Goal: Find specific page/section

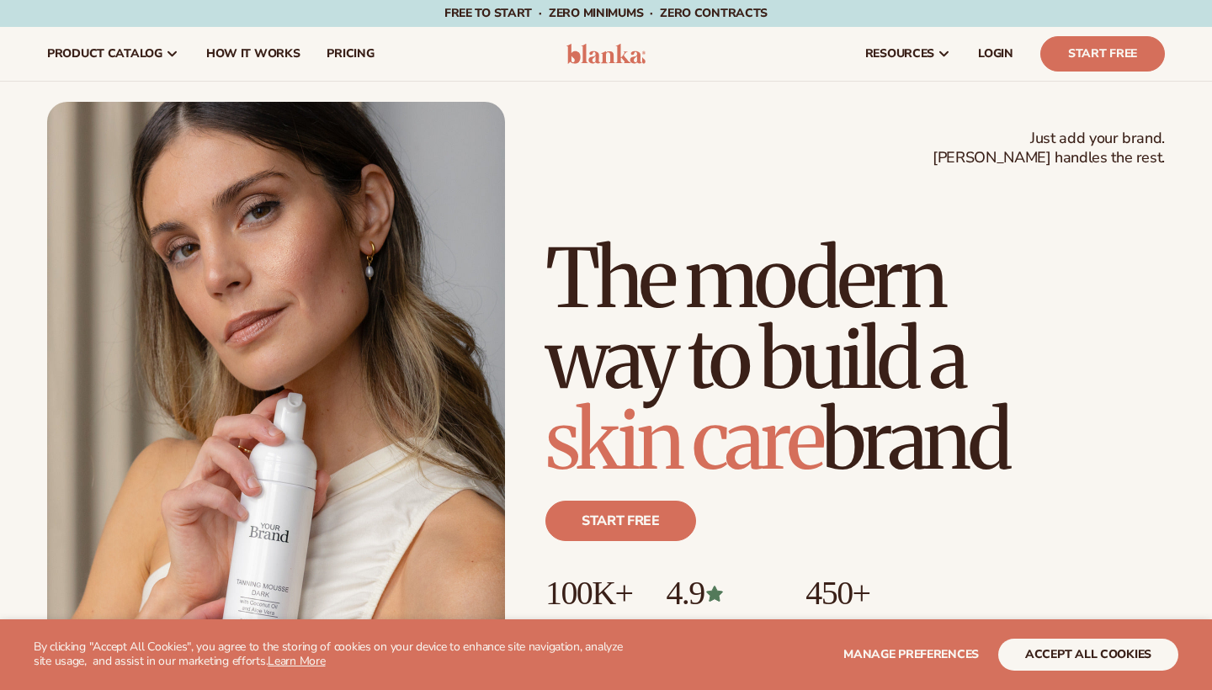
click at [1106, 658] on button "accept all cookies" at bounding box center [1089, 655] width 180 height 32
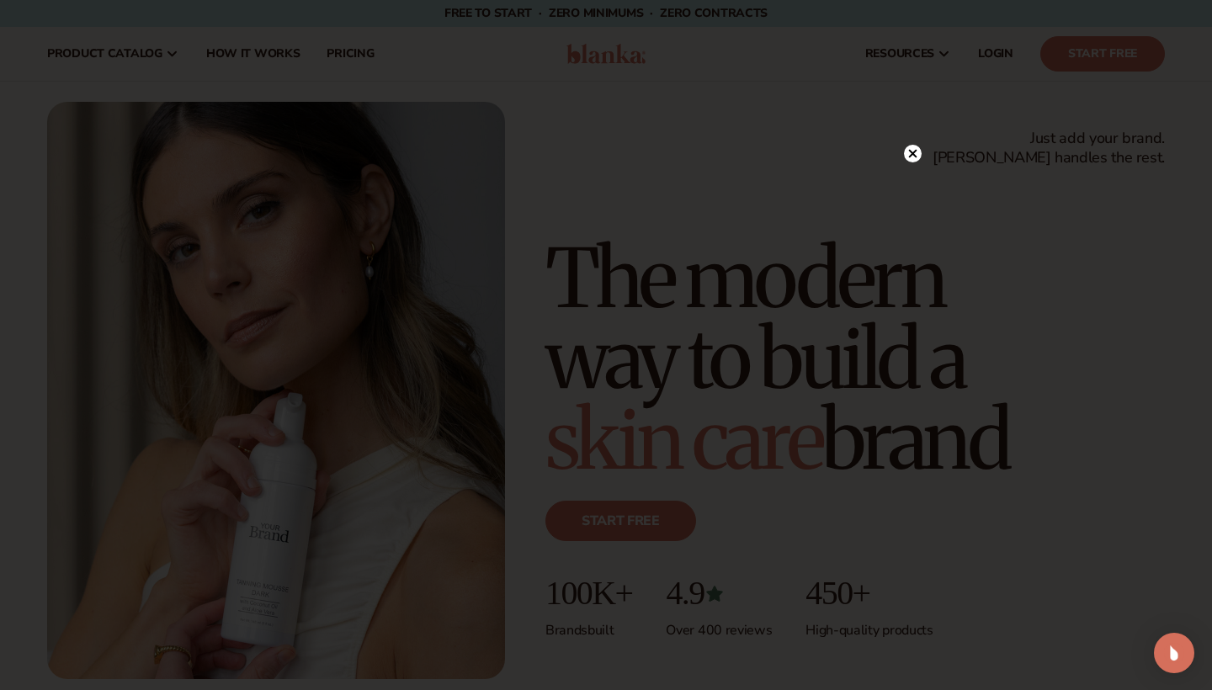
click at [914, 160] on circle at bounding box center [913, 154] width 18 height 18
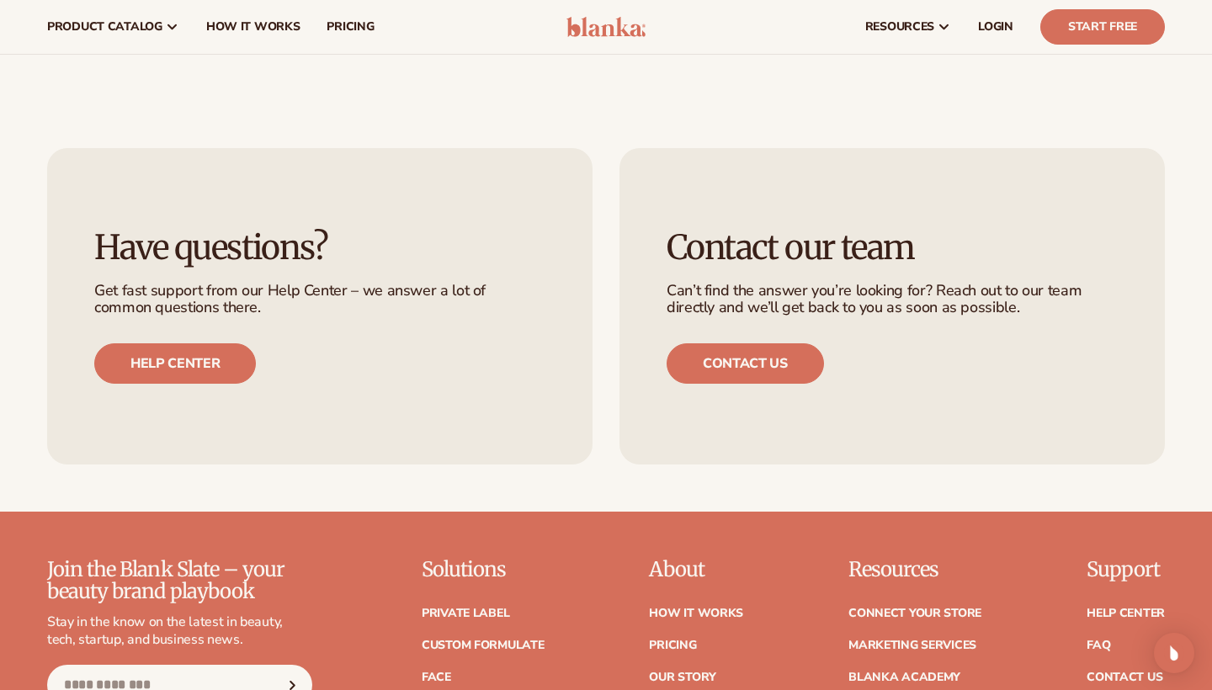
scroll to position [6247, 0]
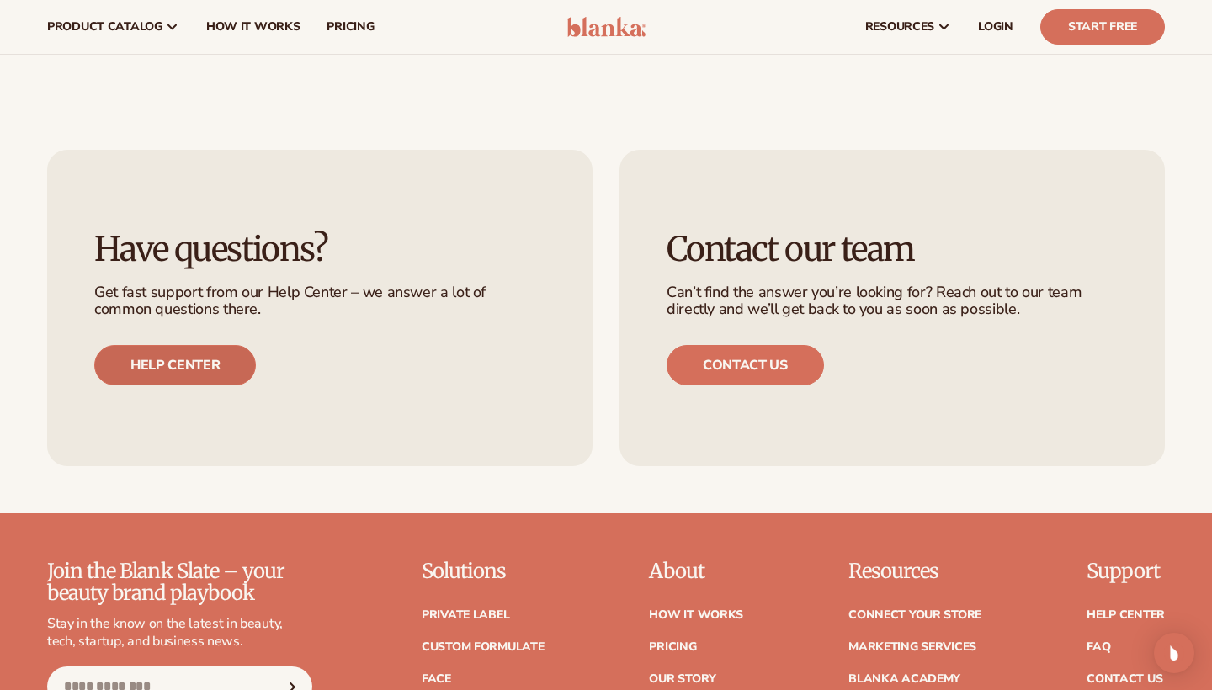
click at [188, 345] on link "Help center" at bounding box center [175, 365] width 162 height 40
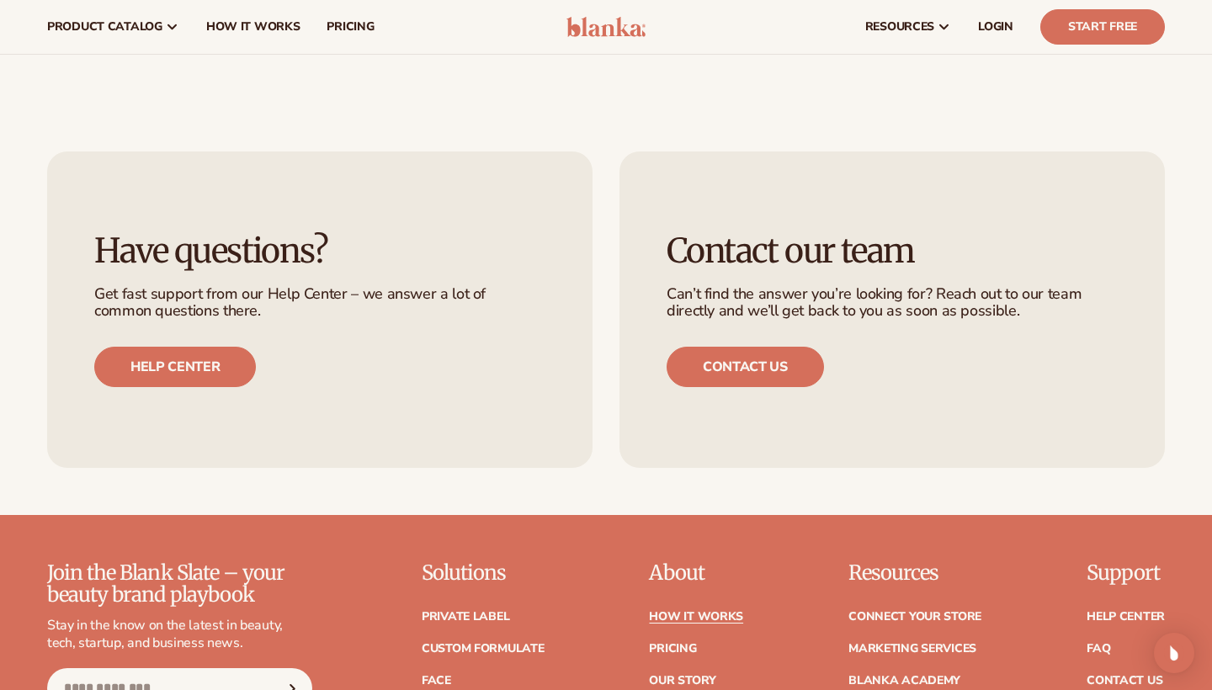
scroll to position [6239, 0]
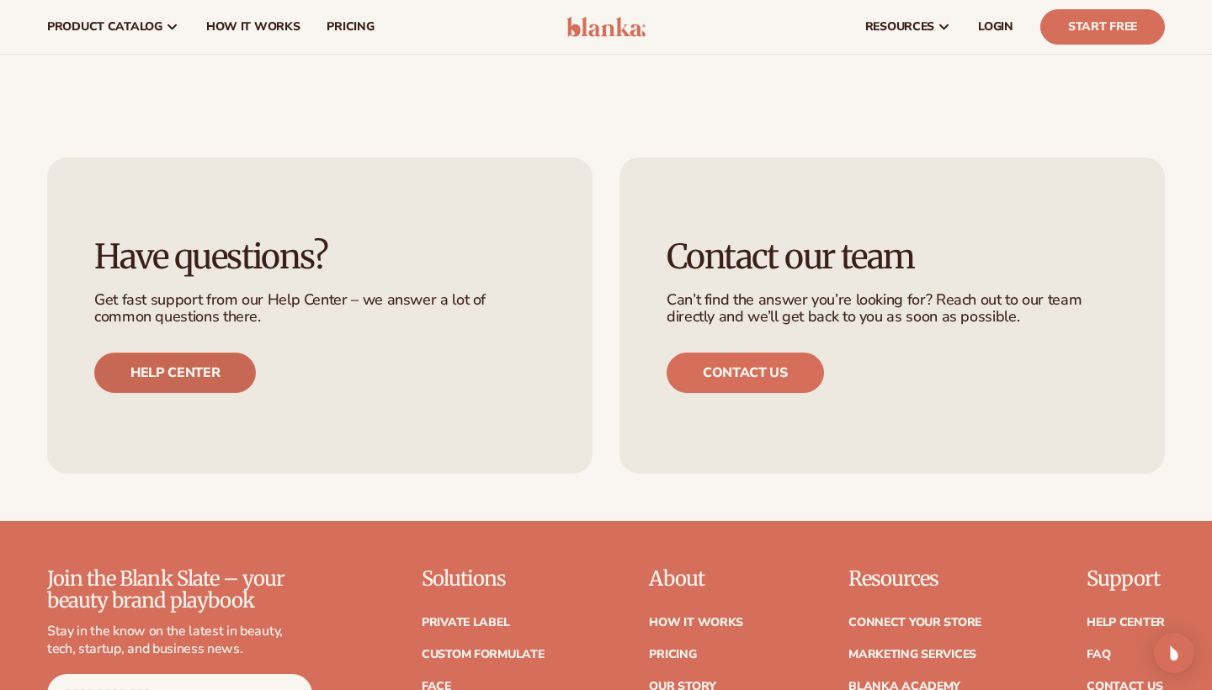
click at [205, 353] on link "Help center" at bounding box center [175, 373] width 162 height 40
